Goal: Transaction & Acquisition: Purchase product/service

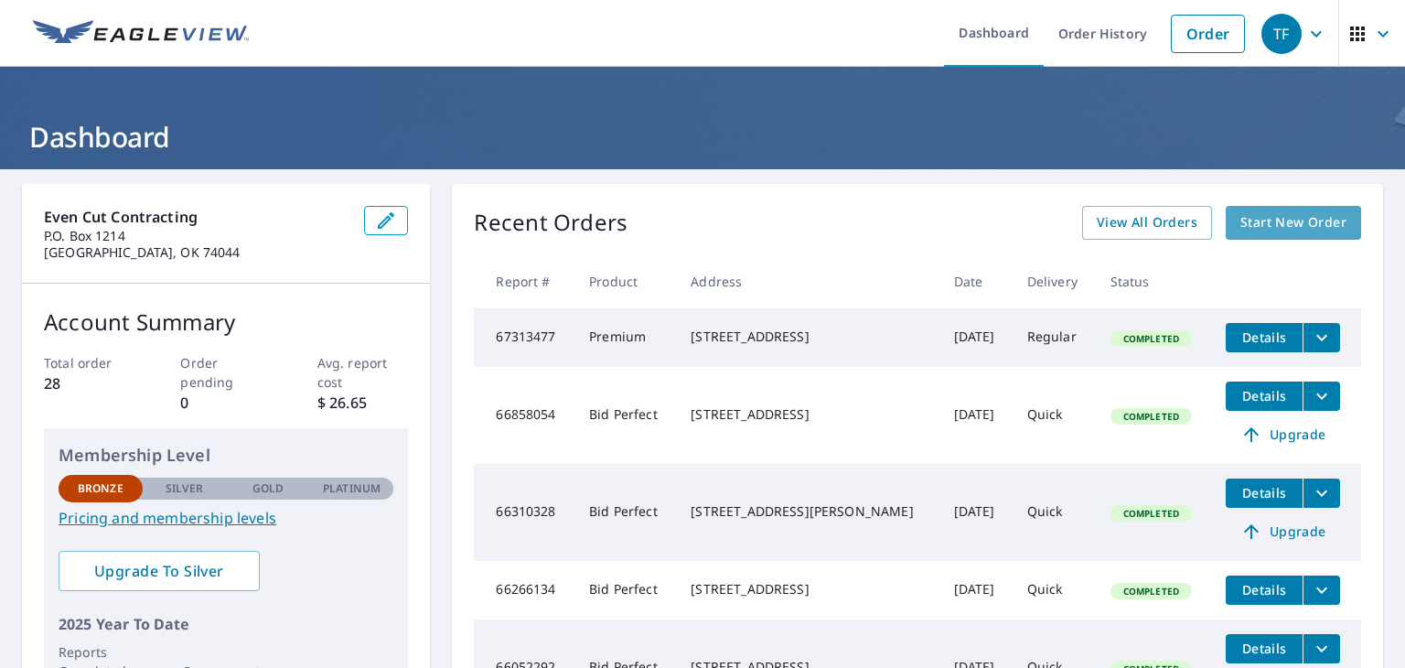
click at [1248, 230] on span "Start New Order" at bounding box center [1293, 222] width 106 height 23
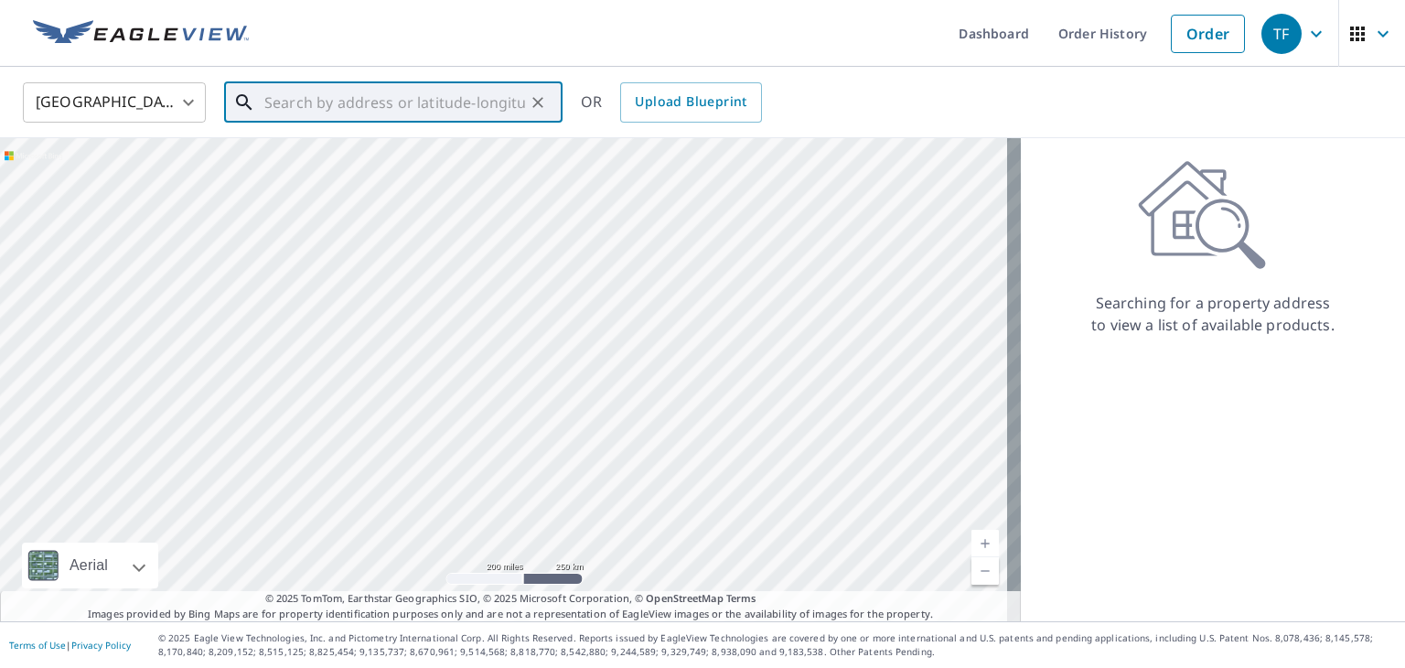
click at [305, 107] on input "text" at bounding box center [394, 102] width 261 height 51
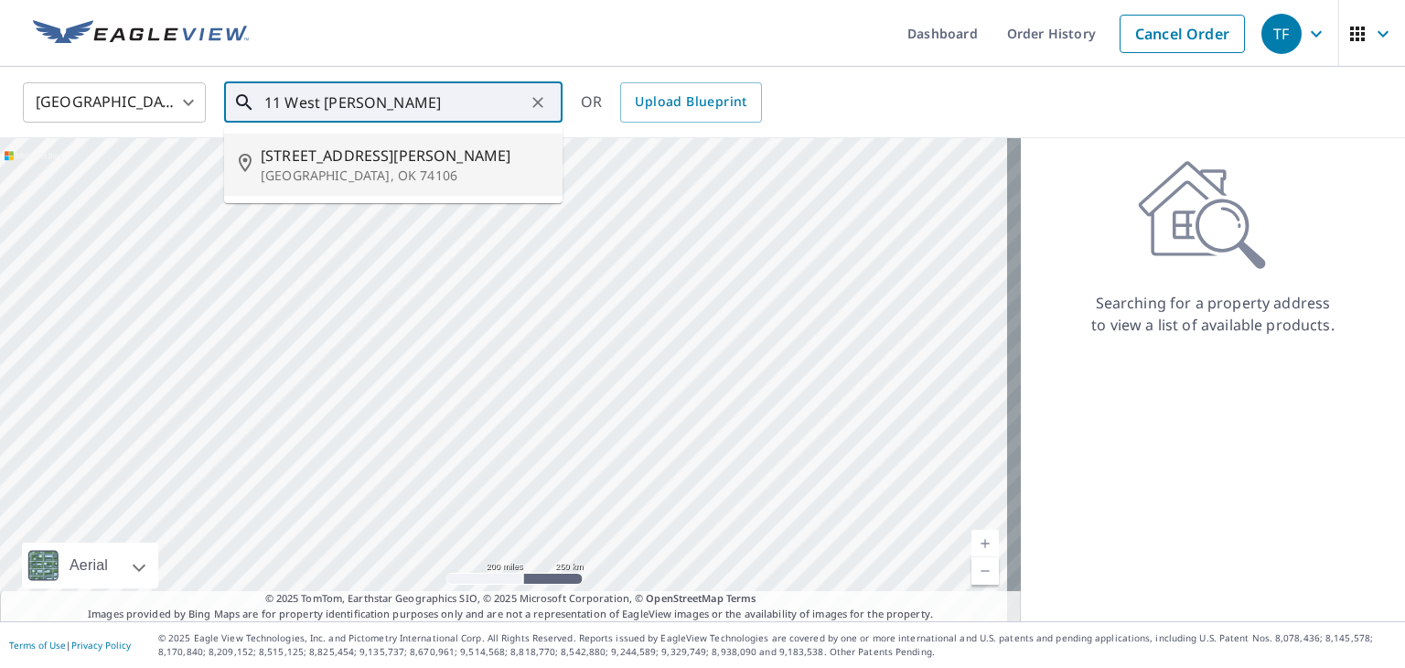
drag, startPoint x: 295, startPoint y: 175, endPoint x: 296, endPoint y: 166, distance: 9.2
click at [296, 166] on p "[GEOGRAPHIC_DATA], OK 74106" at bounding box center [404, 175] width 287 height 18
type input "[STREET_ADDRESS][PERSON_NAME]"
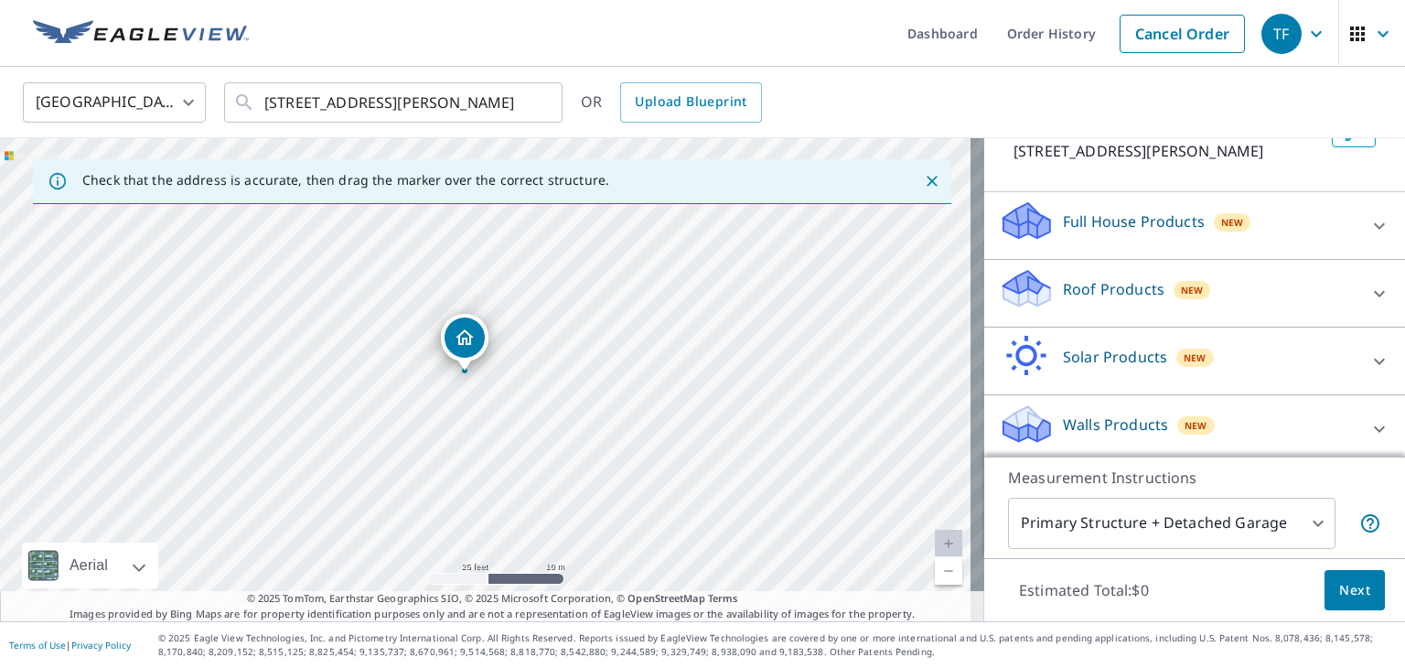
scroll to position [135, 0]
click at [1368, 294] on icon at bounding box center [1379, 294] width 22 height 22
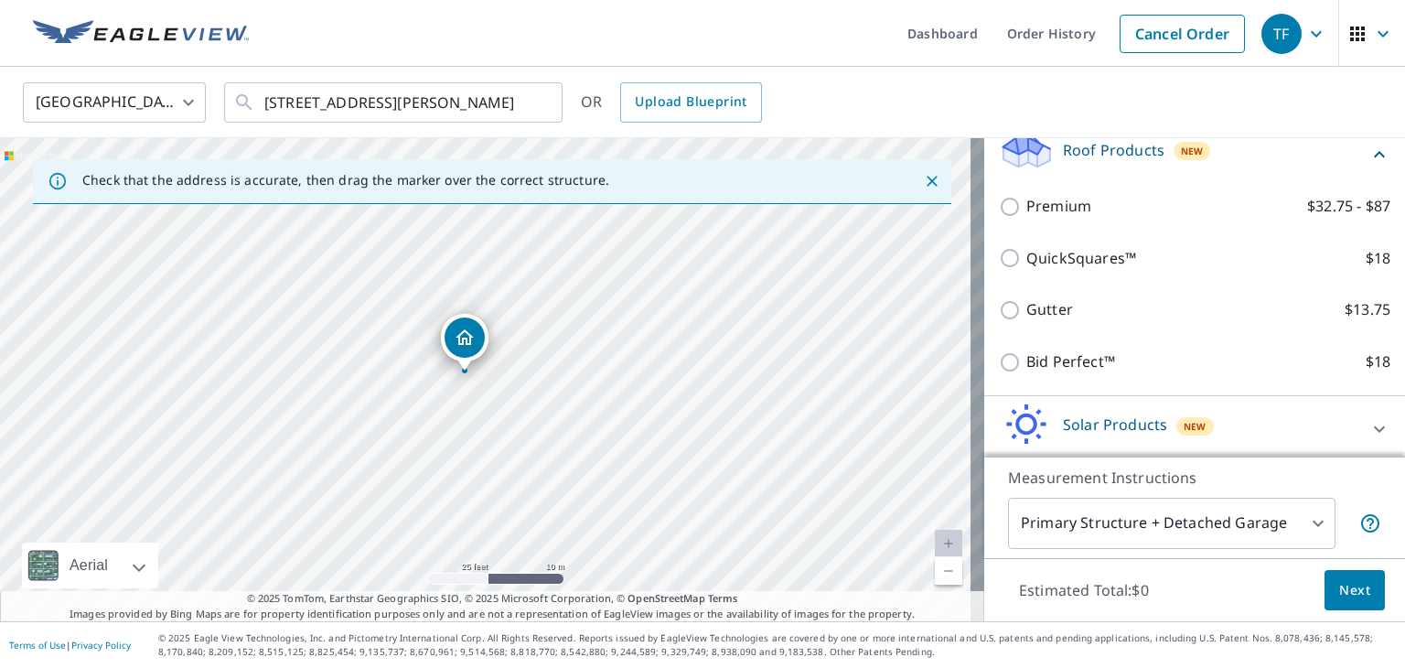
scroll to position [274, 0]
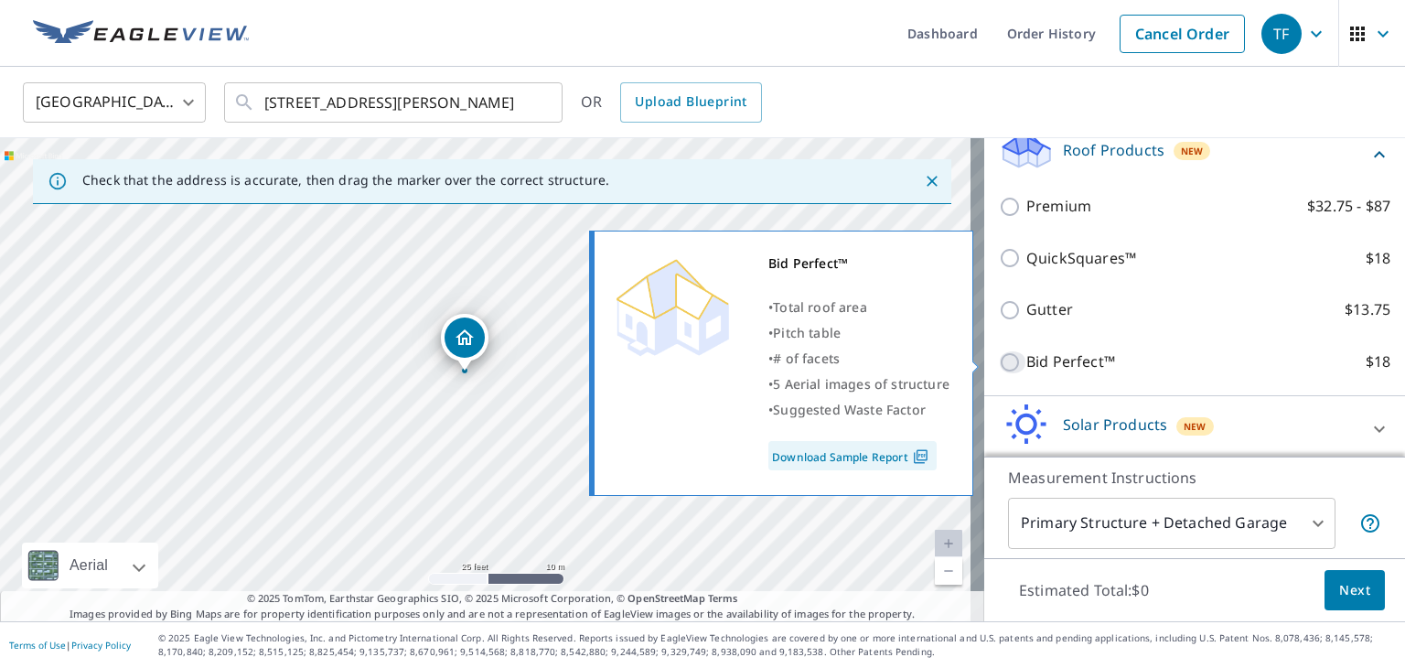
click at [999, 358] on input "Bid Perfect™ $18" at bounding box center [1012, 362] width 27 height 22
checkbox input "true"
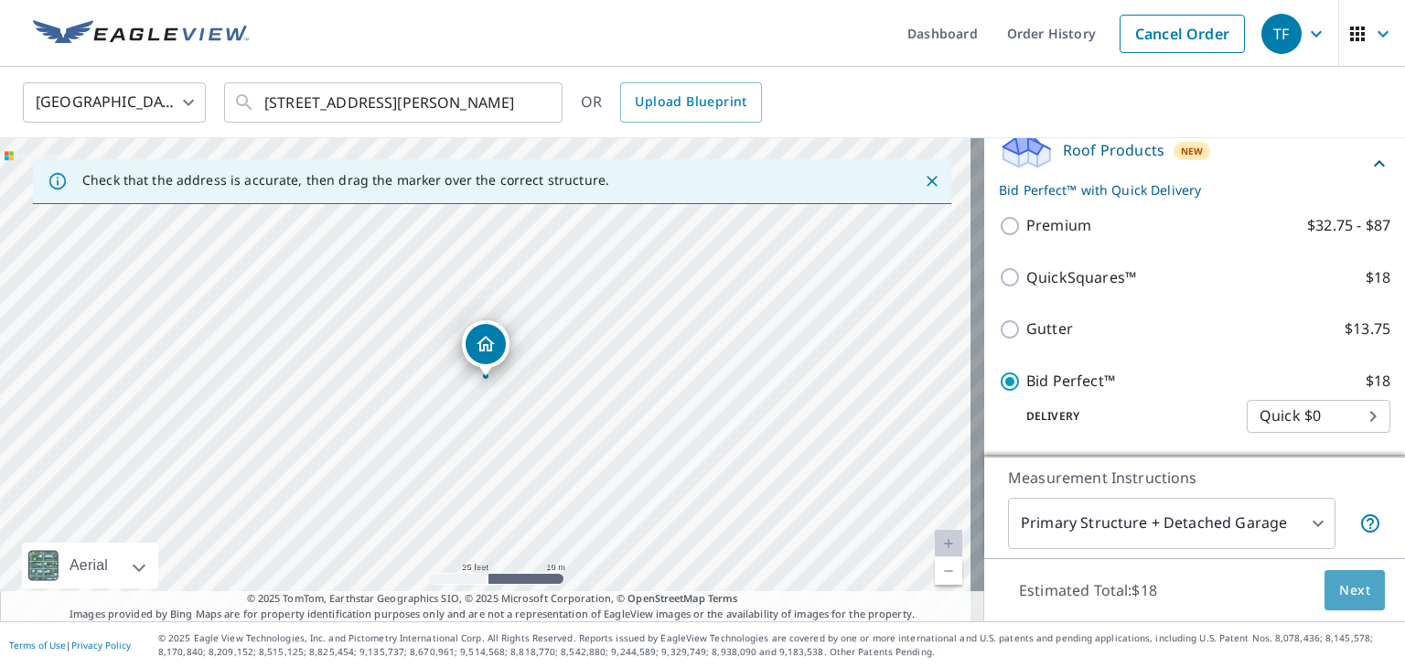
click at [1339, 584] on span "Next" at bounding box center [1354, 590] width 31 height 23
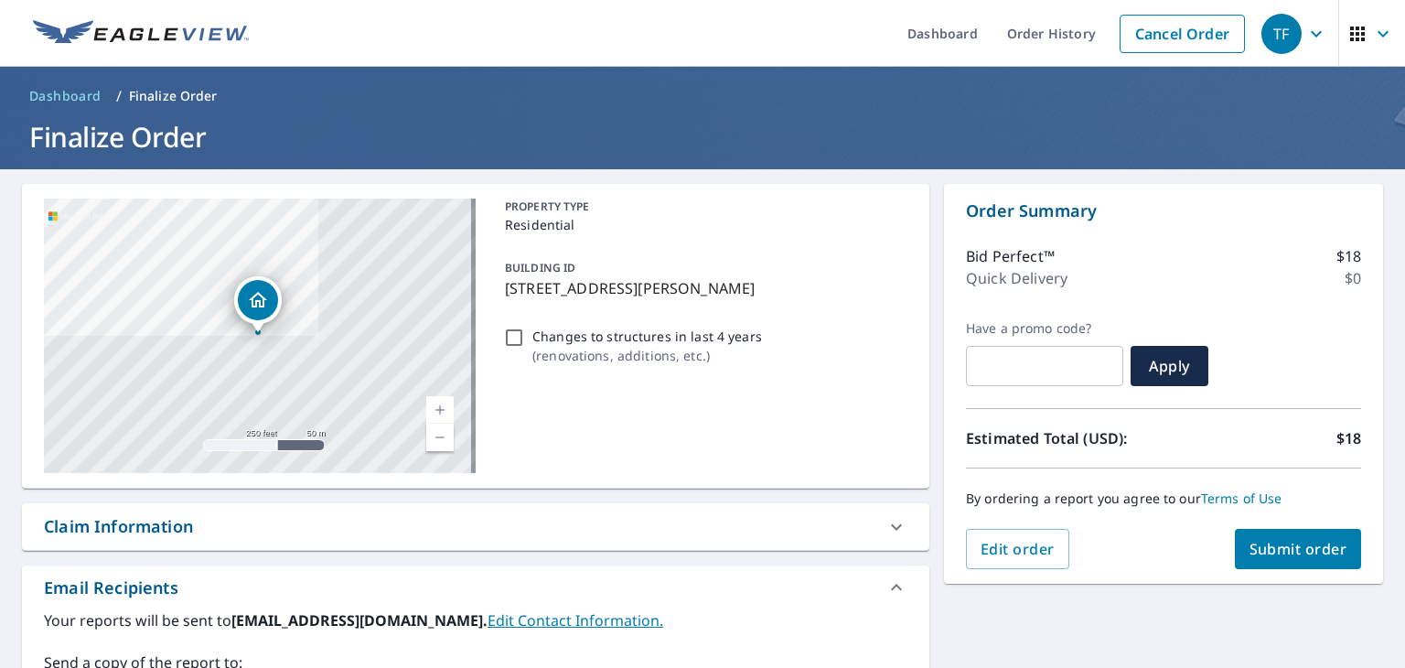
click at [1279, 543] on span "Submit order" at bounding box center [1298, 549] width 98 height 20
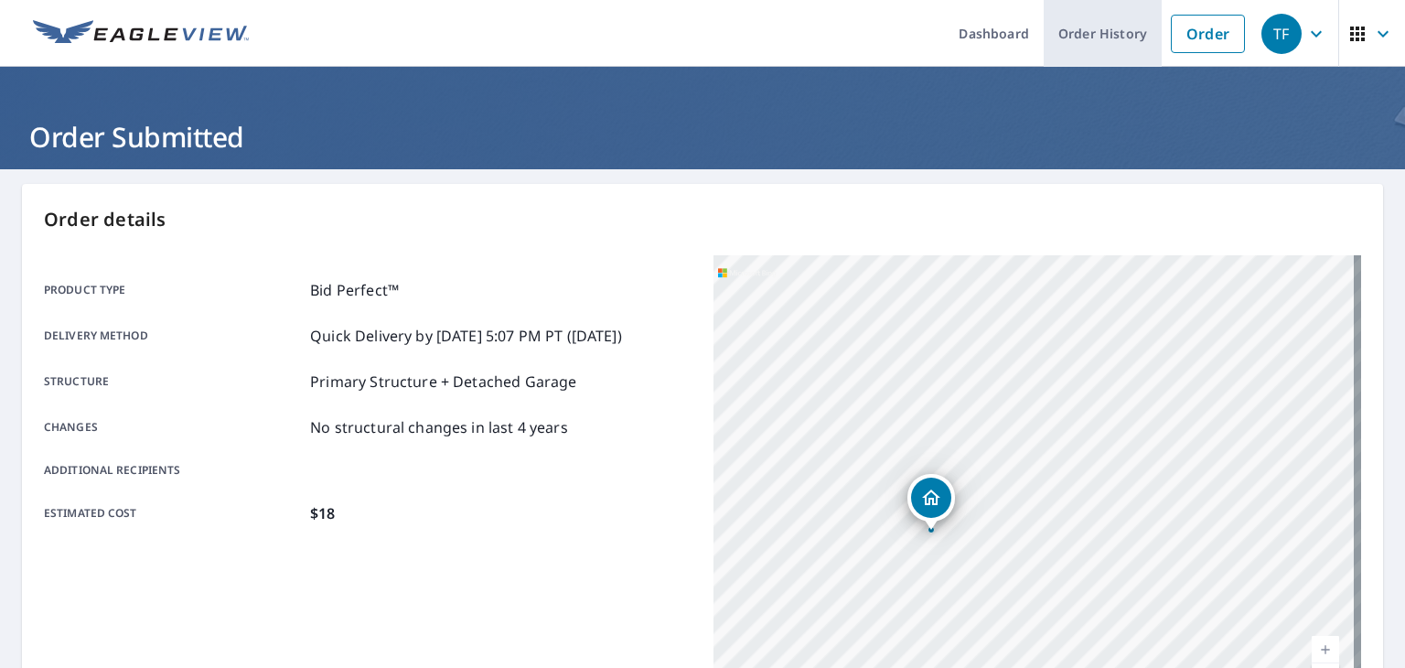
click at [1088, 35] on link "Order History" at bounding box center [1103, 33] width 118 height 67
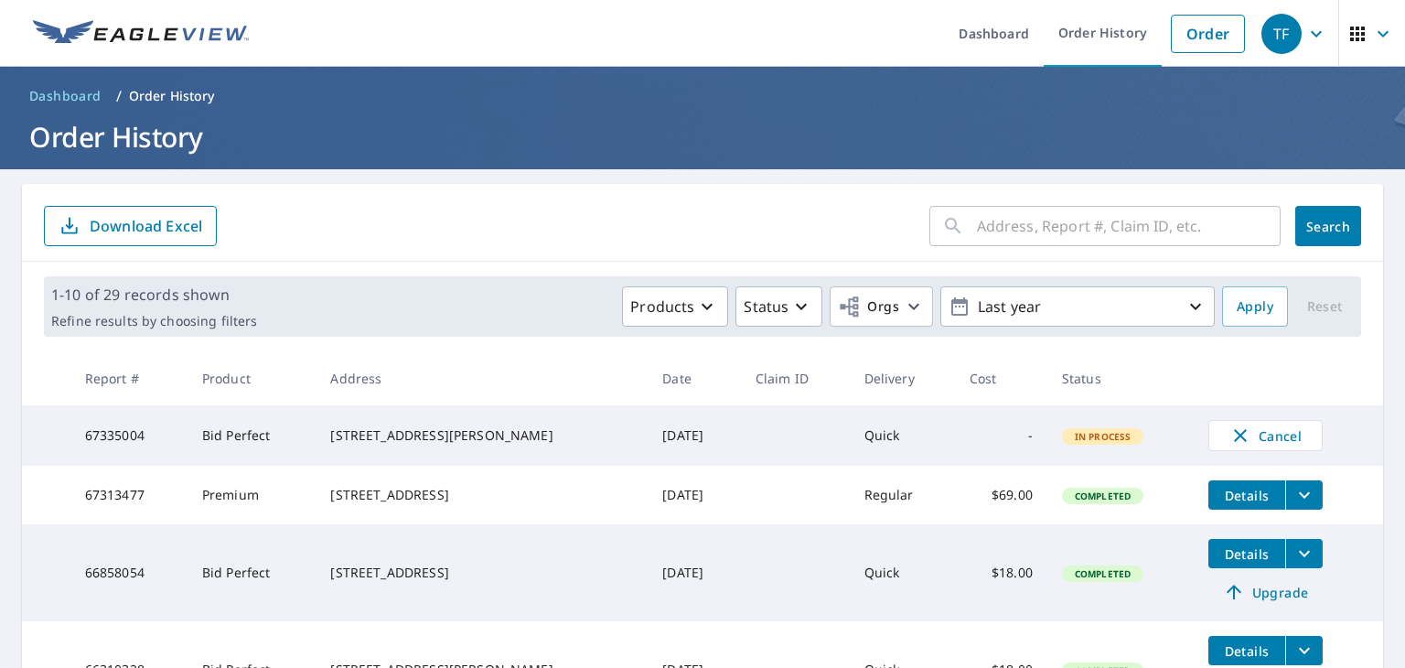
click at [1293, 495] on icon "filesDropdownBtn-67313477" at bounding box center [1304, 495] width 22 height 22
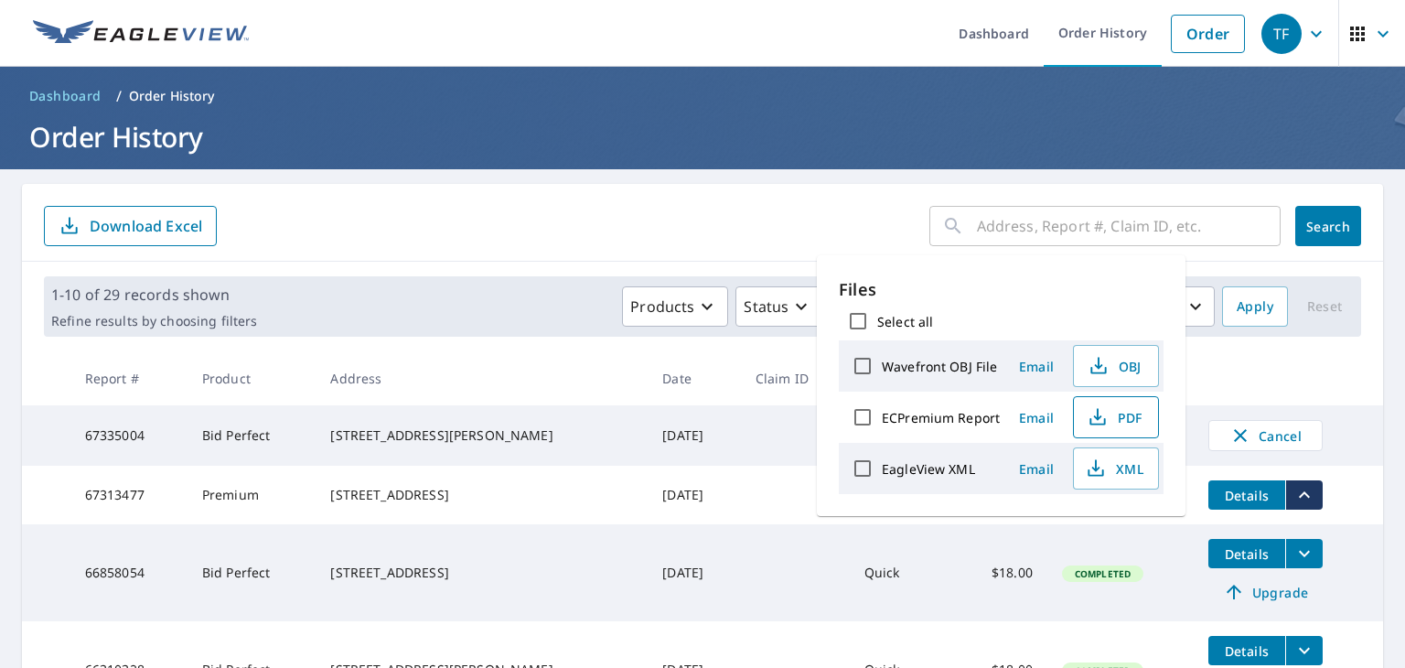
click at [1107, 417] on span "PDF" at bounding box center [1114, 417] width 59 height 22
